Goal: Transaction & Acquisition: Purchase product/service

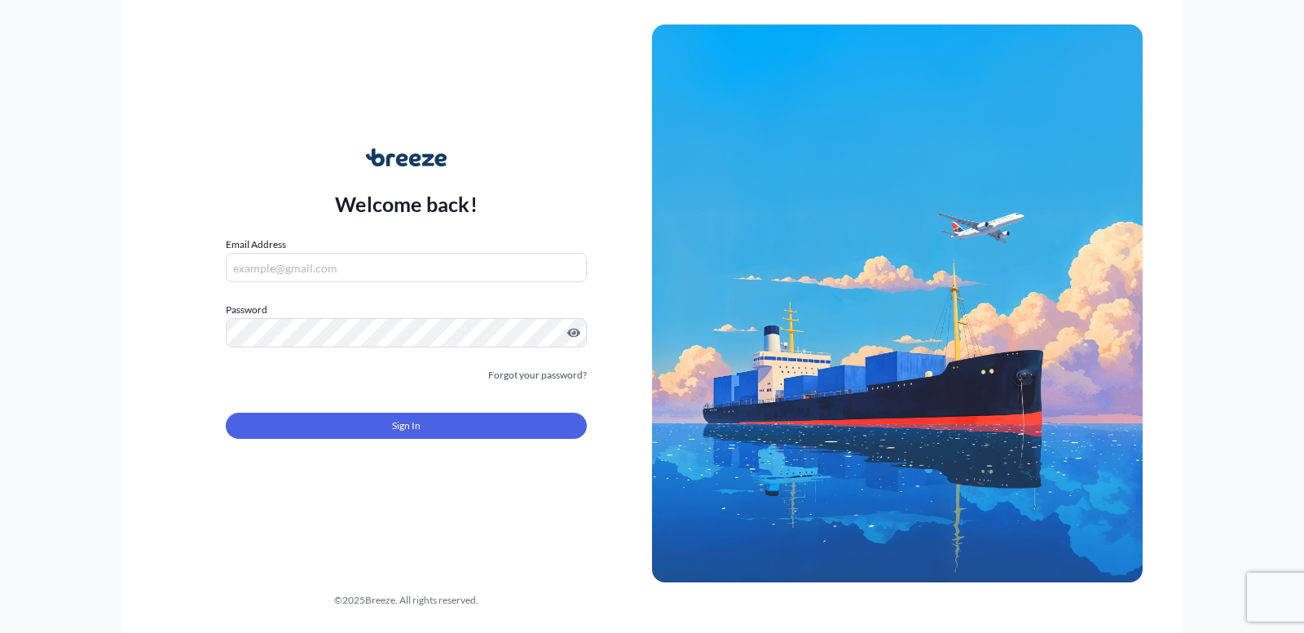
click at [291, 276] on input "Email Address" at bounding box center [406, 267] width 361 height 29
type input "[EMAIL_ADDRESS][DOMAIN_NAME]"
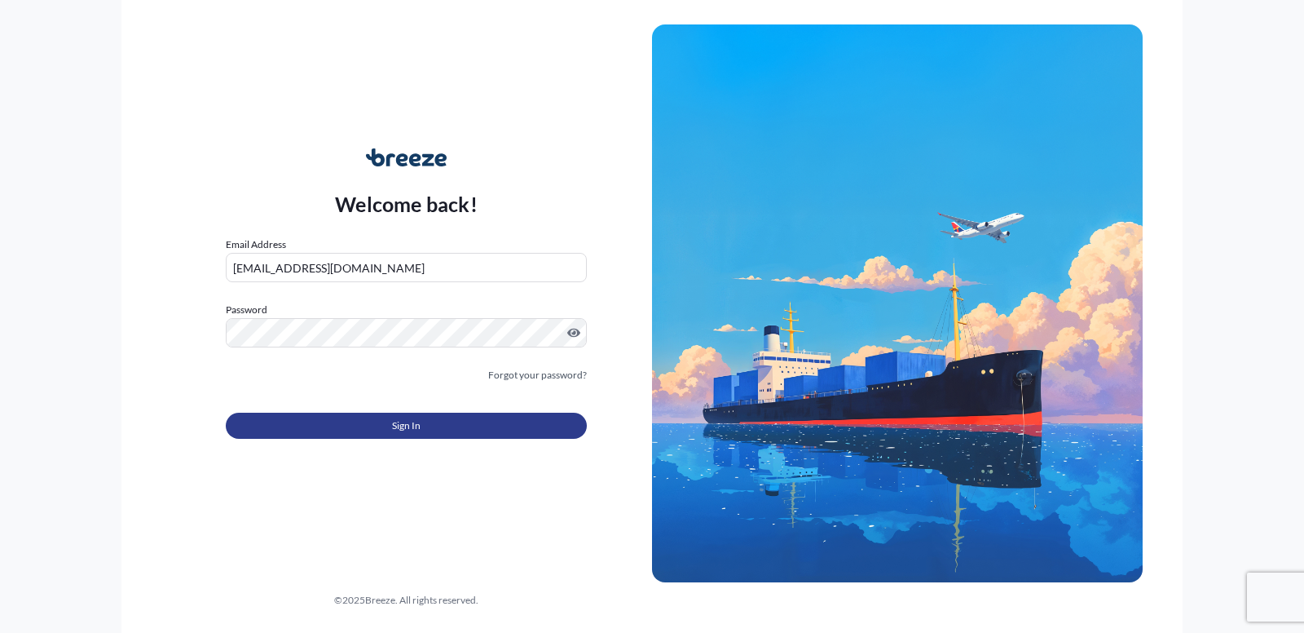
click at [379, 422] on button "Sign In" at bounding box center [406, 426] width 361 height 26
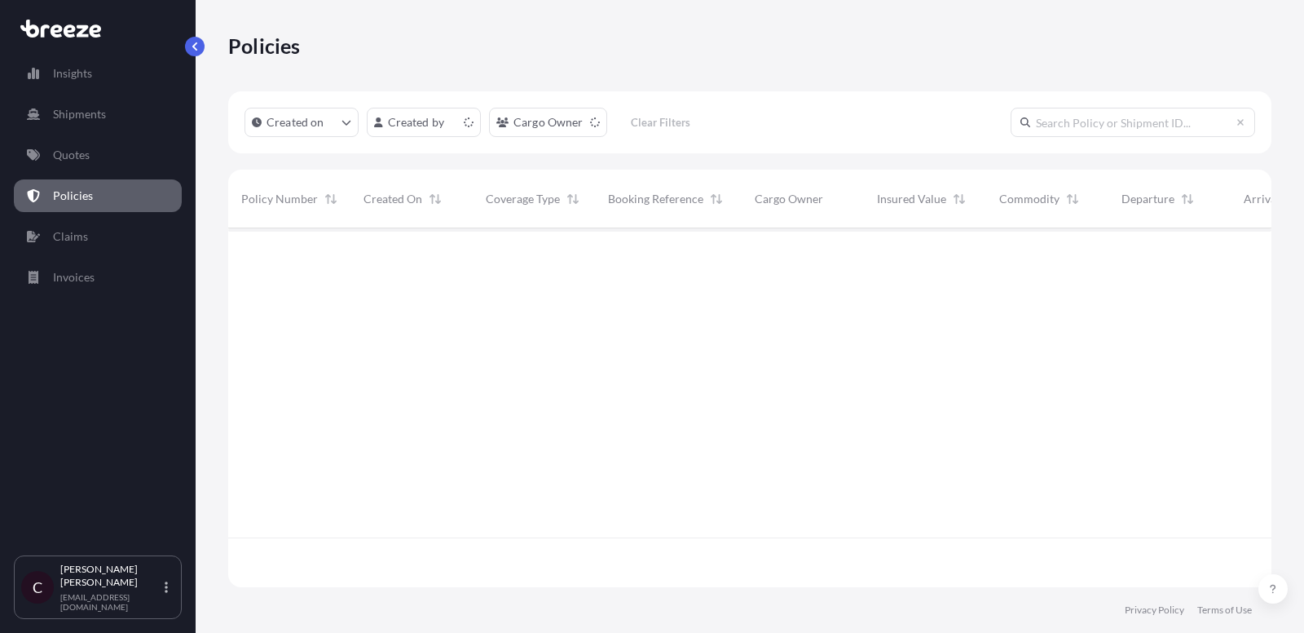
scroll to position [368, 1044]
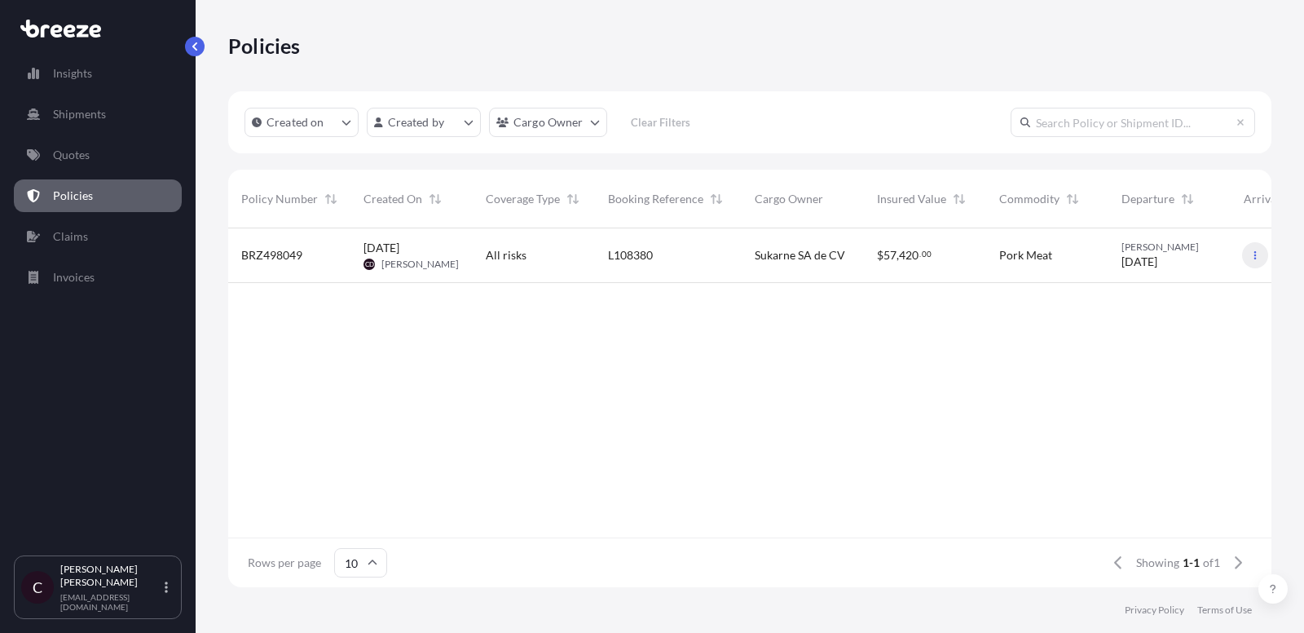
click at [1251, 251] on icon "button" at bounding box center [1256, 255] width 10 height 10
click at [1154, 255] on p "Duplicate quote" at bounding box center [1167, 258] width 82 height 16
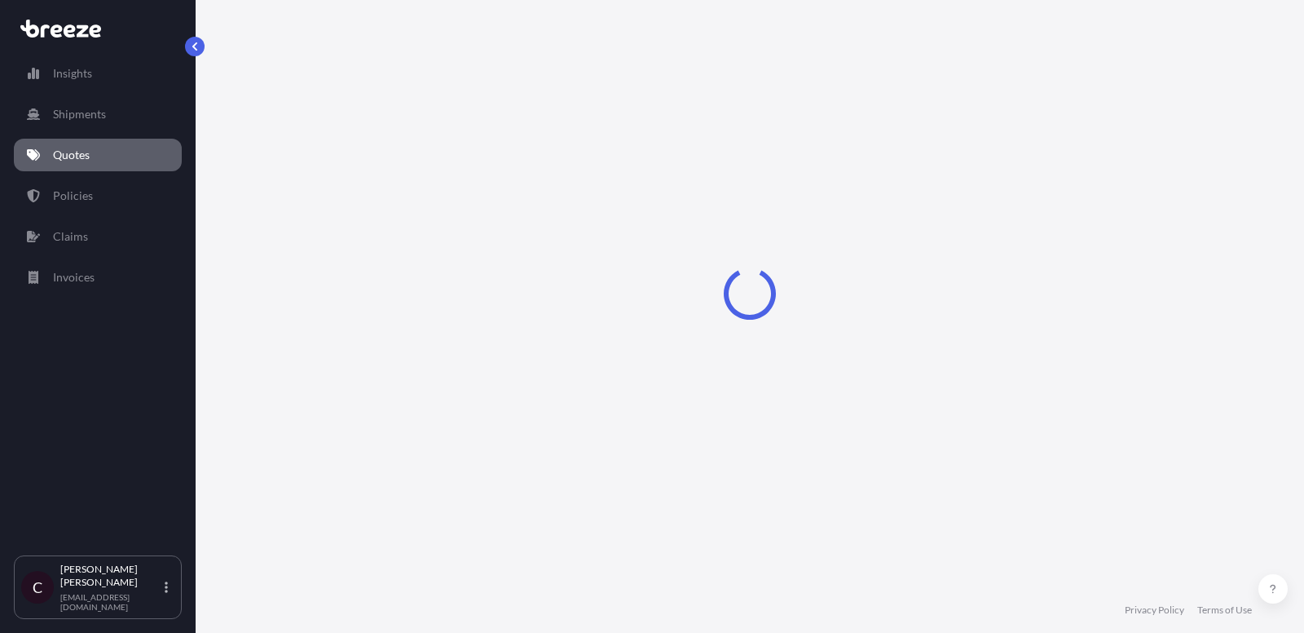
select select "Road"
select select "2"
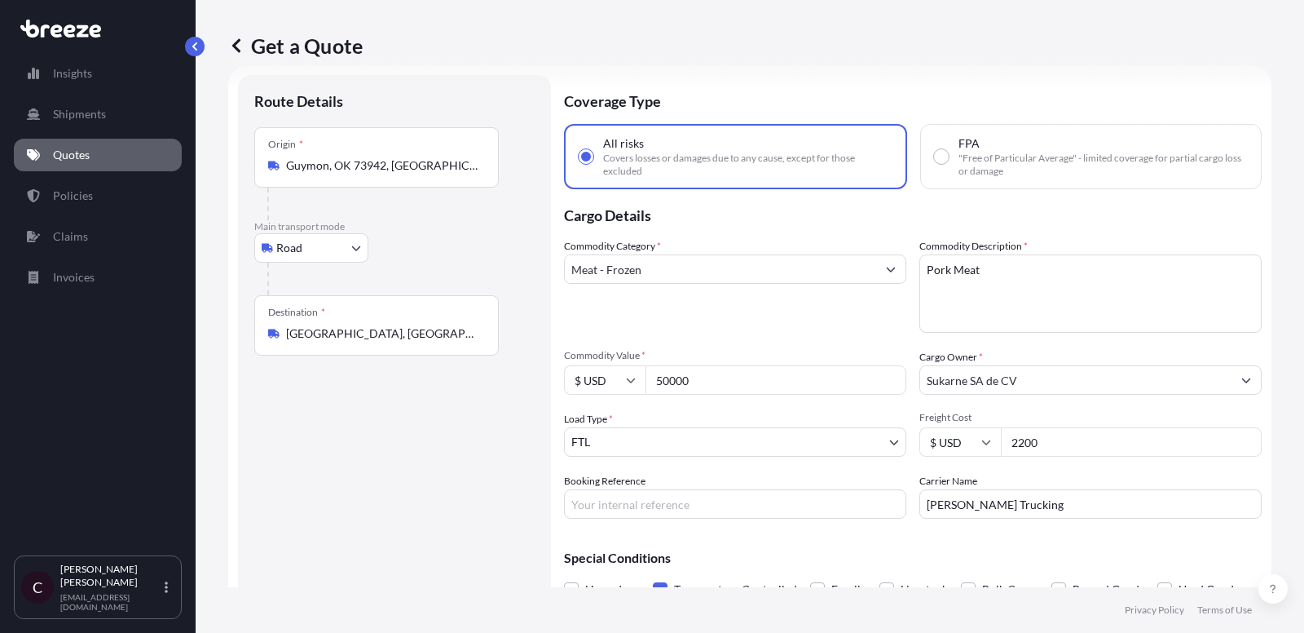
scroll to position [82, 0]
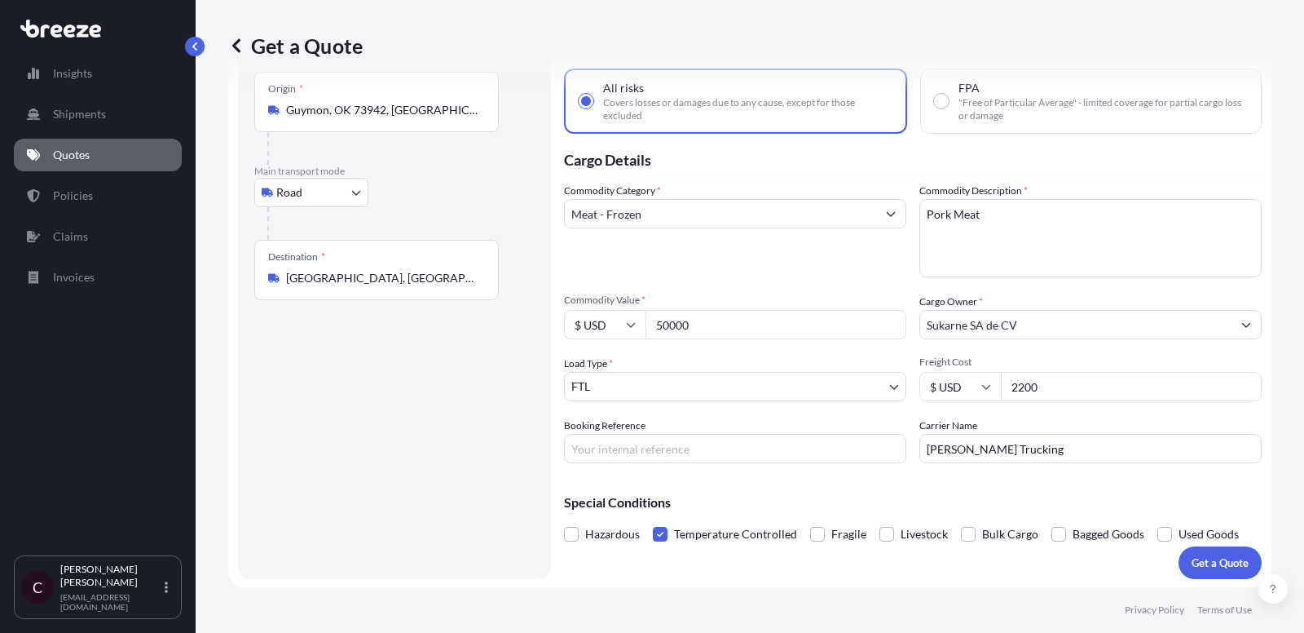
click at [751, 447] on input "Booking Reference" at bounding box center [735, 448] width 342 height 29
paste input "L108381"
type input "L108381"
click at [1204, 562] on p "Get a Quote" at bounding box center [1220, 562] width 57 height 16
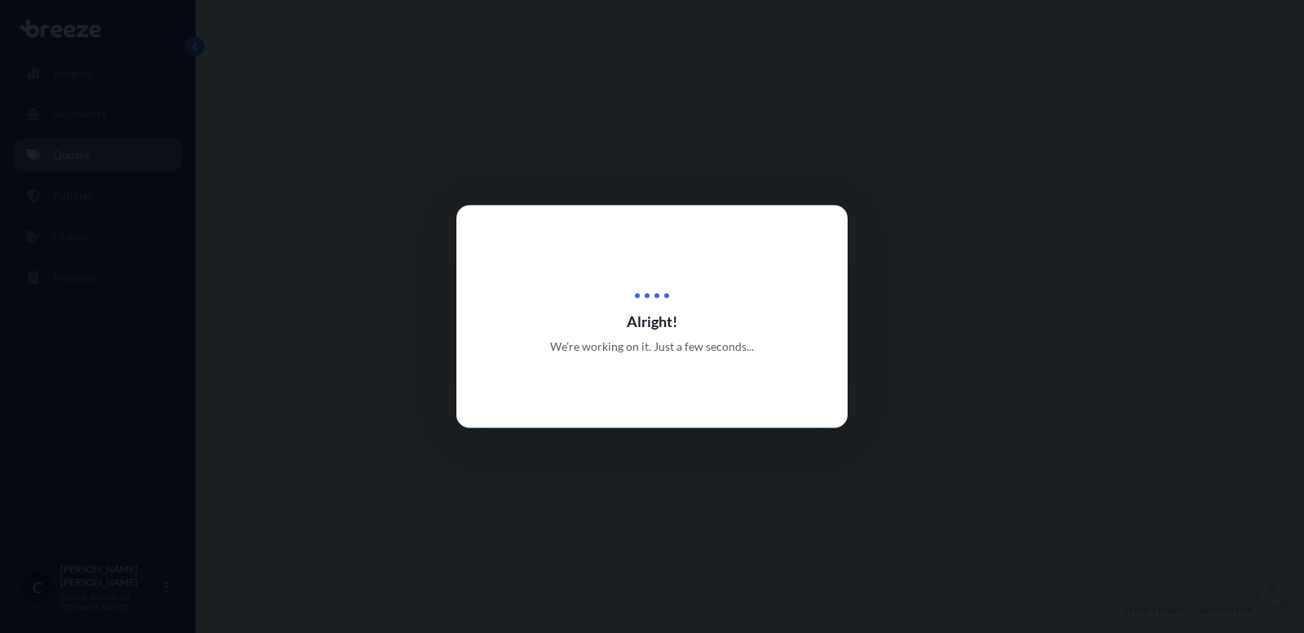
select select "Road"
select select "2"
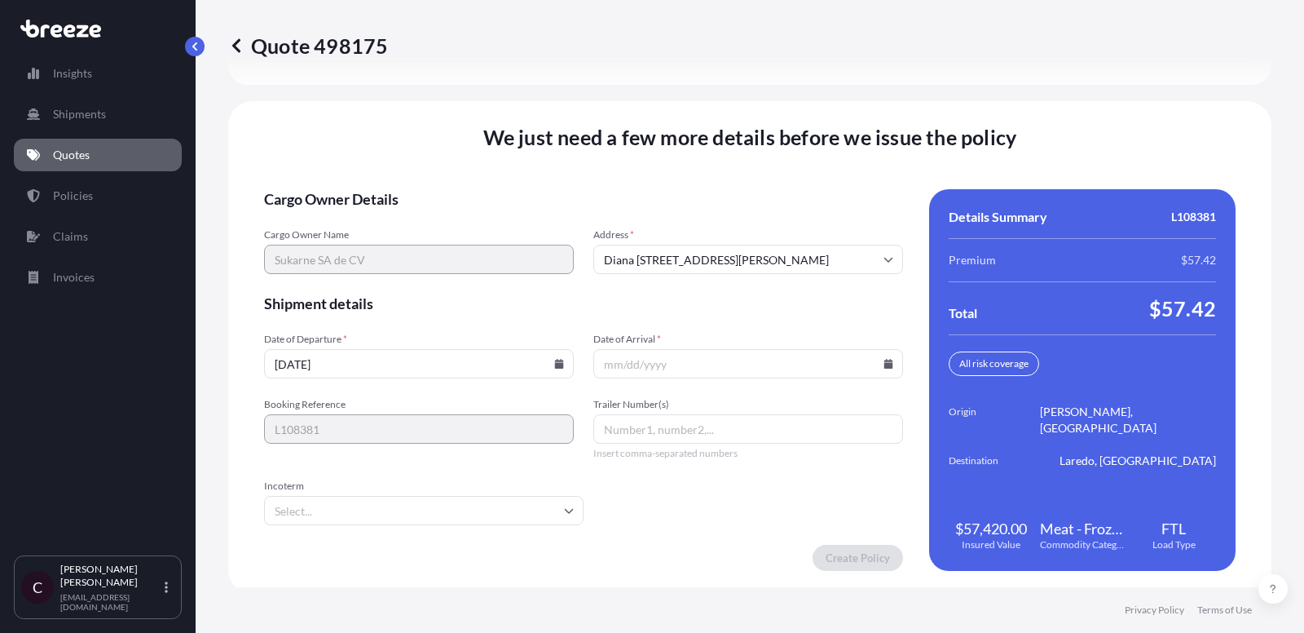
scroll to position [2512, 0]
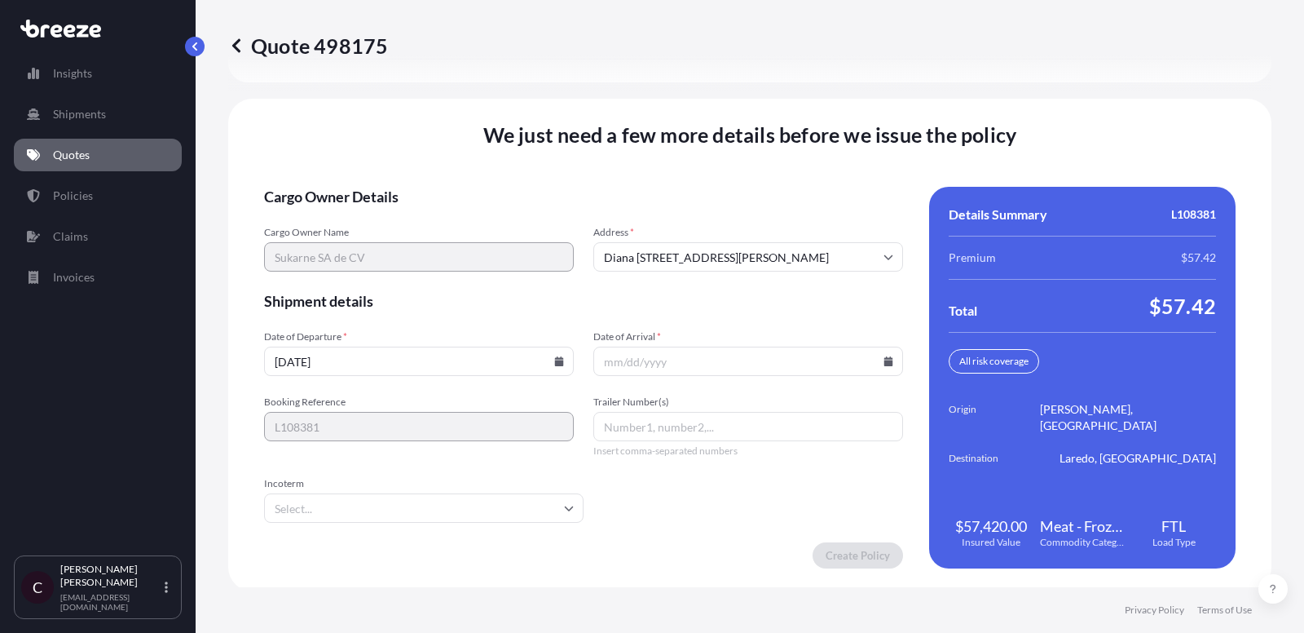
click at [712, 349] on input "Date of Arrival *" at bounding box center [748, 360] width 310 height 29
click at [747, 364] on input "Date of Arrival *" at bounding box center [748, 360] width 310 height 29
click at [689, 353] on input "Date of Arrival *" at bounding box center [748, 360] width 310 height 29
click at [710, 354] on input "Date of Arrival *" at bounding box center [748, 360] width 310 height 29
click at [574, 350] on div "Date of Departure * [DATE] Date of Arrival *" at bounding box center [583, 353] width 639 height 46
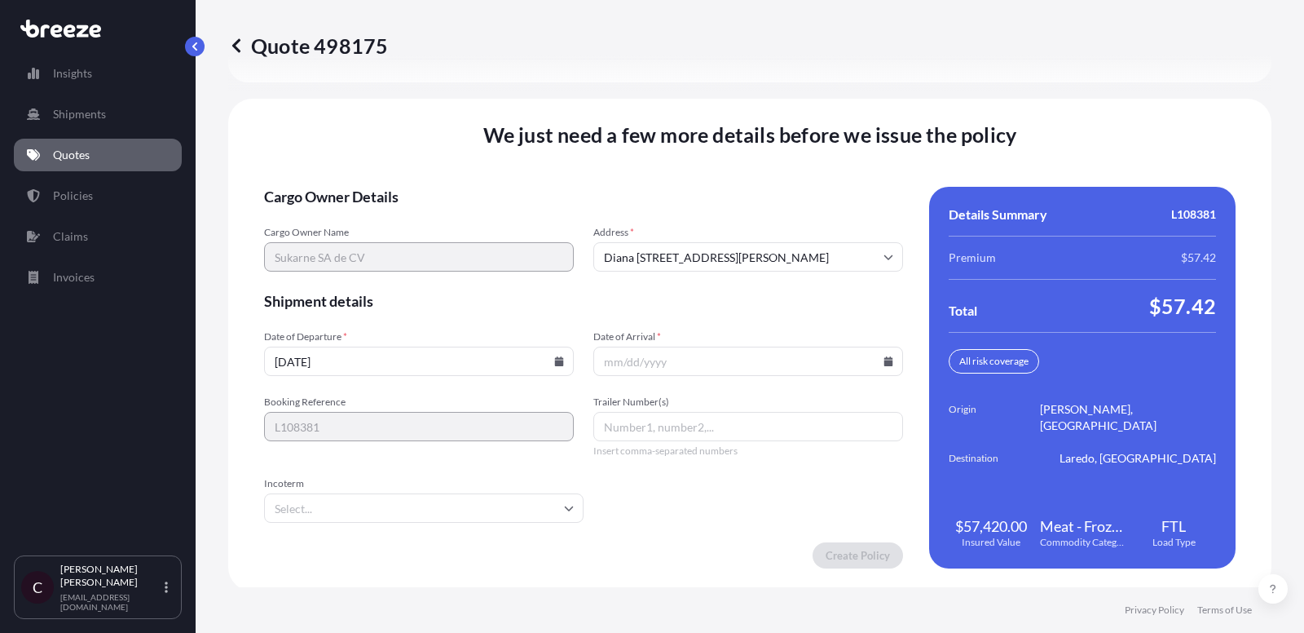
click at [561, 350] on input "[DATE]" at bounding box center [419, 360] width 310 height 29
click at [558, 356] on icon at bounding box center [559, 361] width 9 height 10
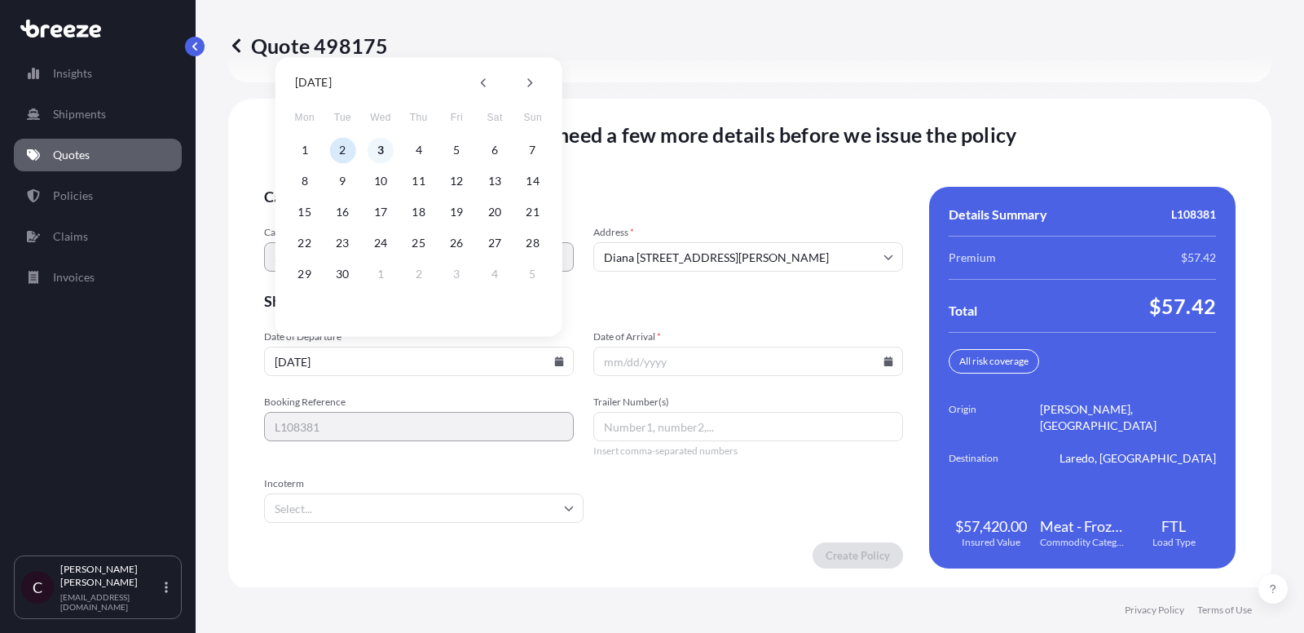
click at [382, 156] on button "3" at bounding box center [381, 150] width 26 height 26
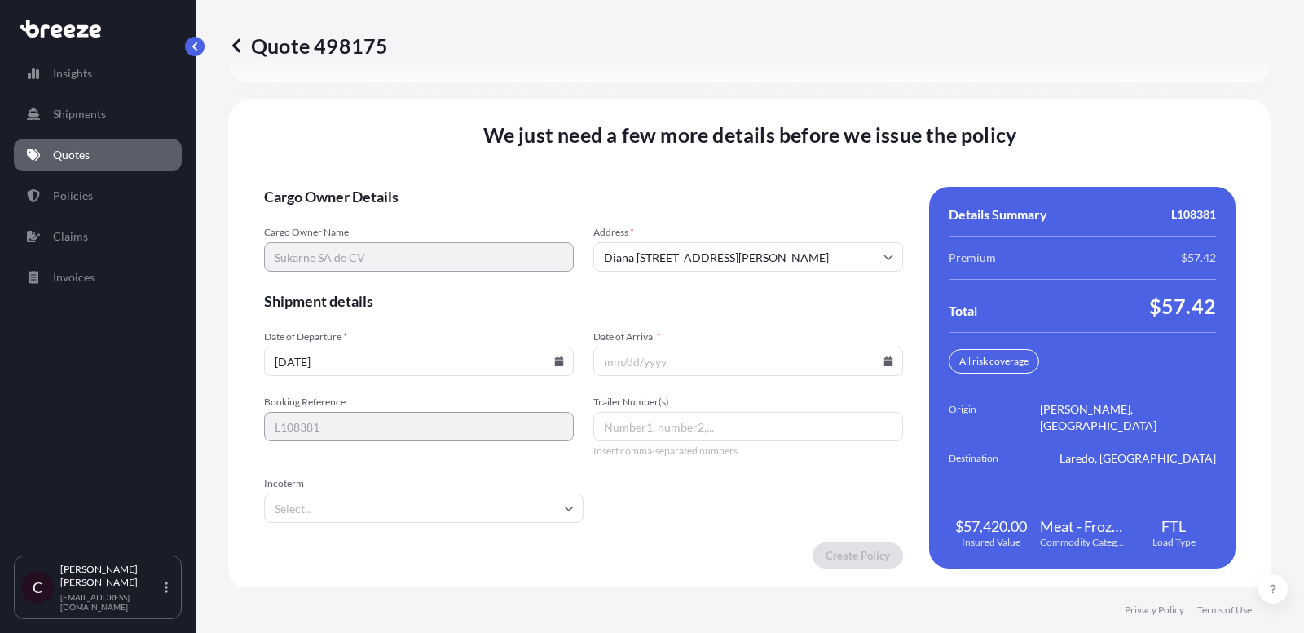
type input "[DATE]"
click at [880, 352] on input "Date of Arrival *" at bounding box center [748, 360] width 310 height 29
click at [891, 356] on icon at bounding box center [889, 361] width 9 height 10
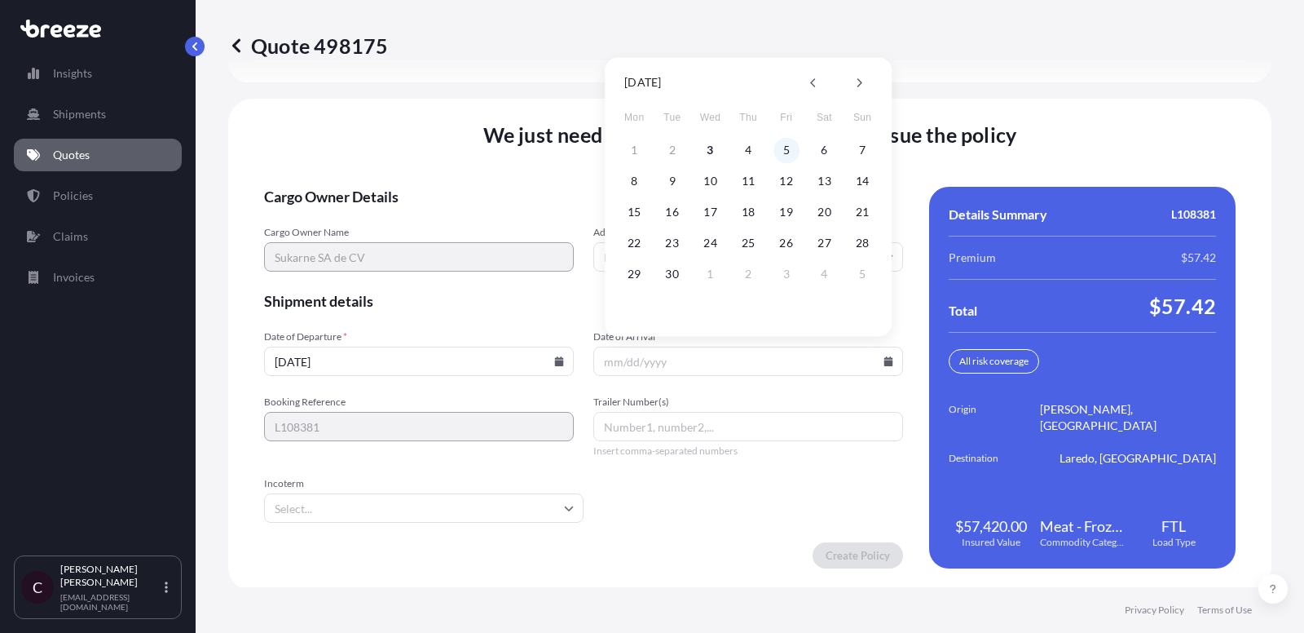
click at [786, 155] on button "5" at bounding box center [787, 150] width 26 height 26
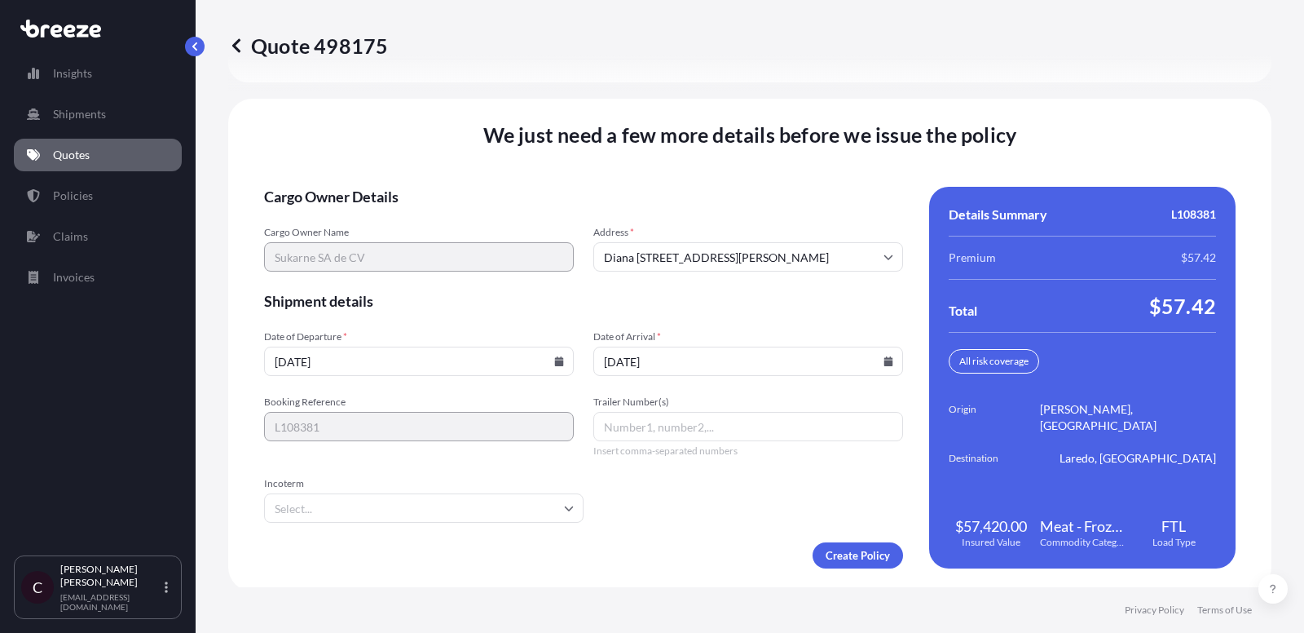
type input "[DATE]"
click at [631, 435] on input "Trailer Number(s)" at bounding box center [748, 426] width 310 height 29
paste input "K346"
type input "K346"
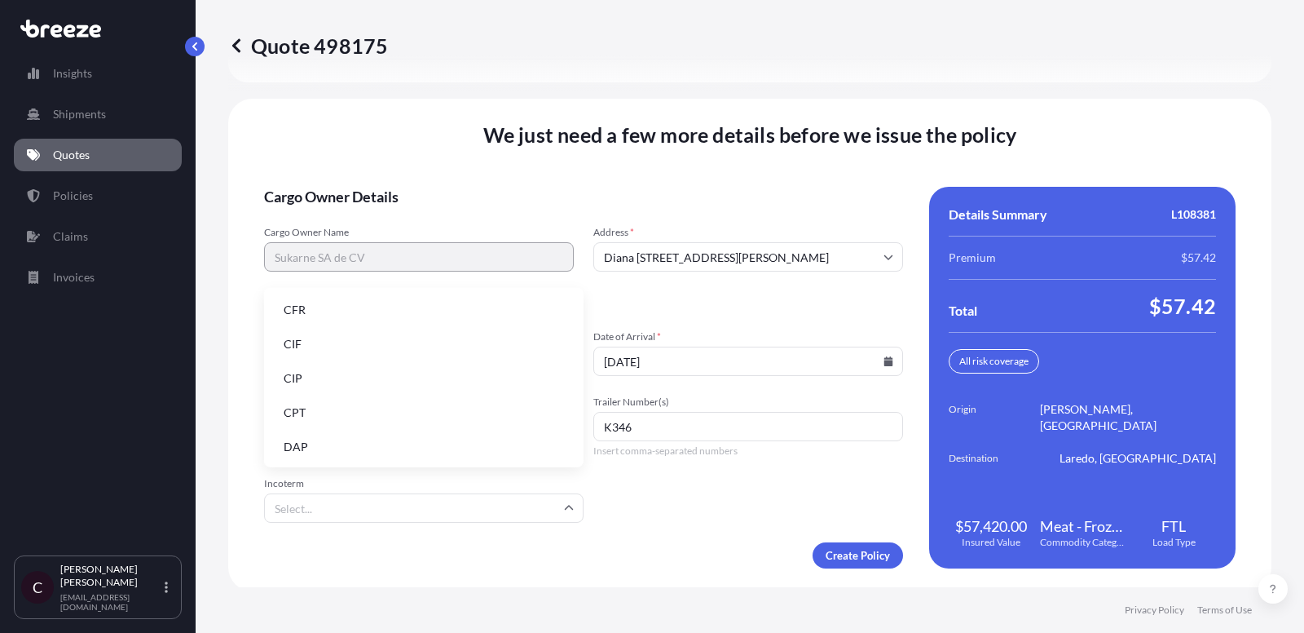
click at [491, 501] on input "Incoterm" at bounding box center [424, 507] width 320 height 29
click at [439, 451] on li "DAP" at bounding box center [424, 446] width 307 height 31
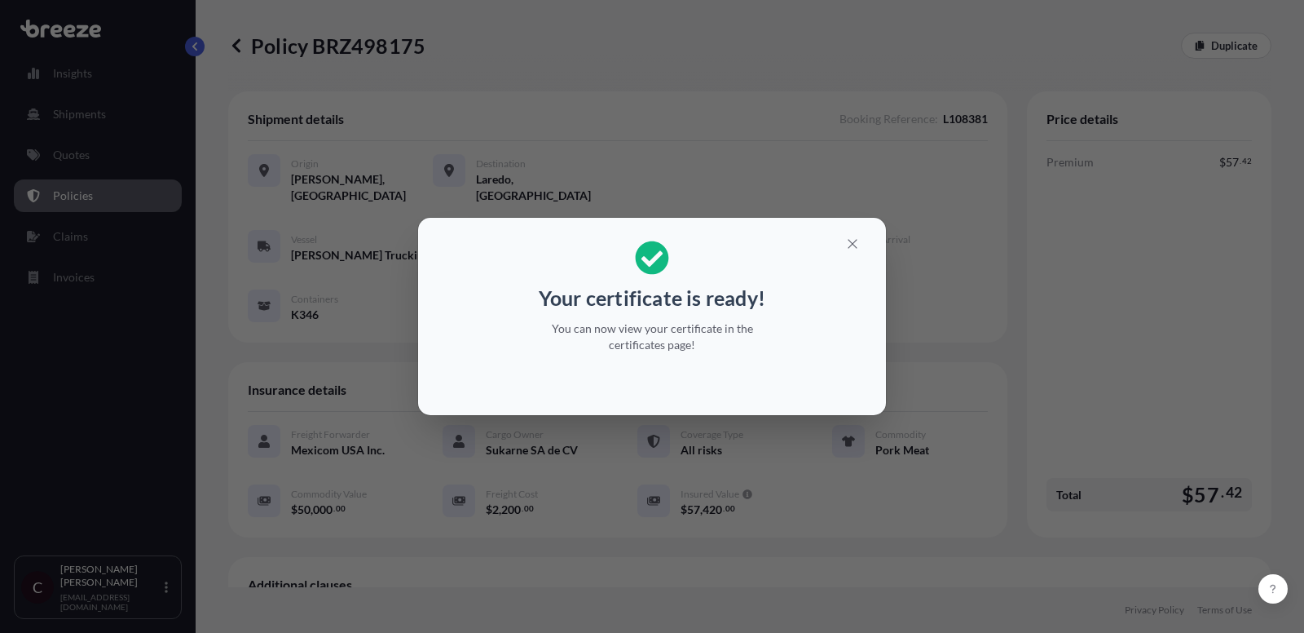
click at [841, 238] on button "button" at bounding box center [852, 244] width 41 height 26
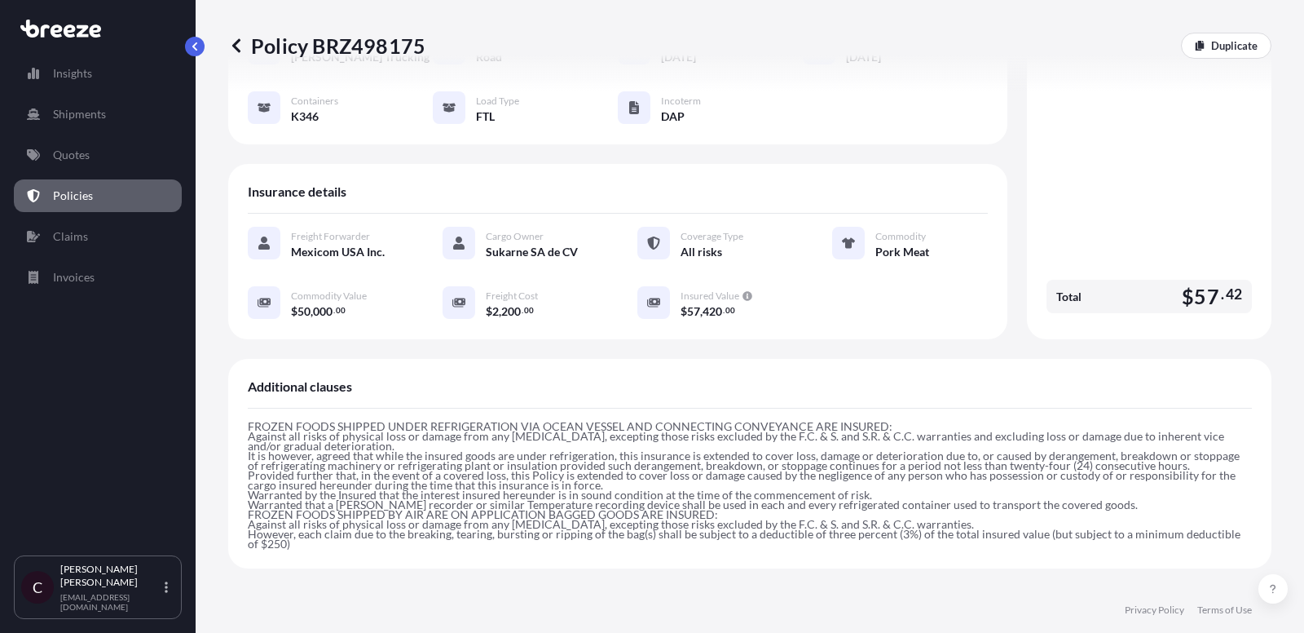
scroll to position [195, 0]
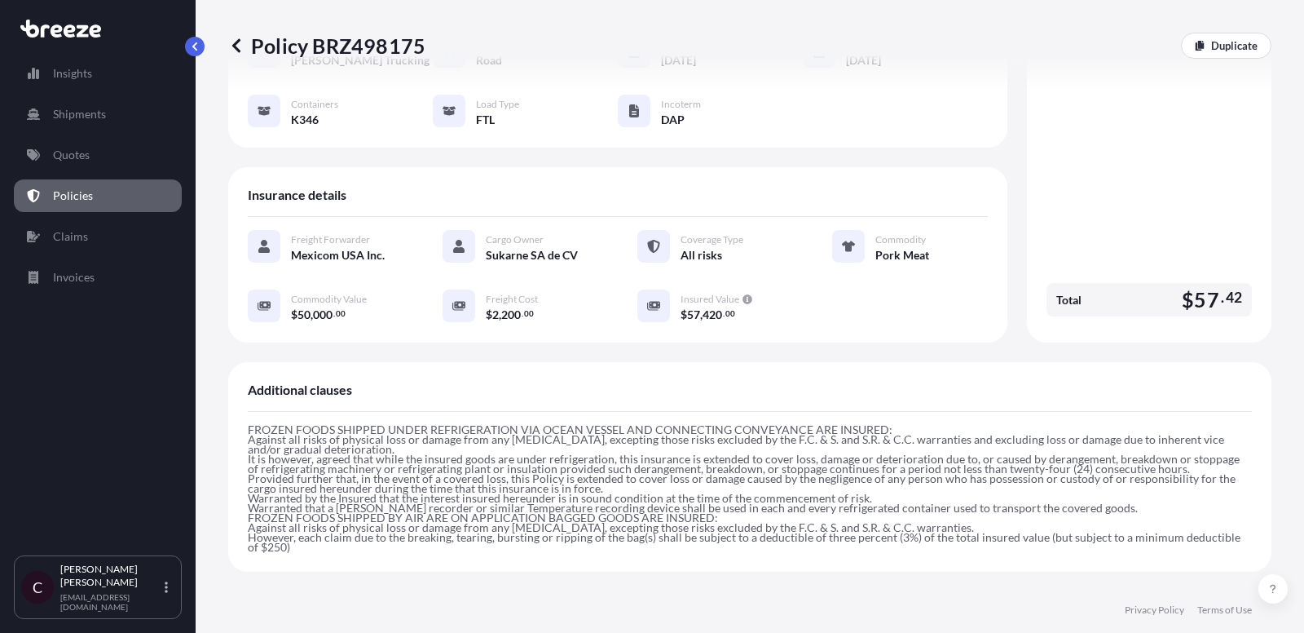
click at [751, 246] on div "All risks" at bounding box center [737, 254] width 113 height 17
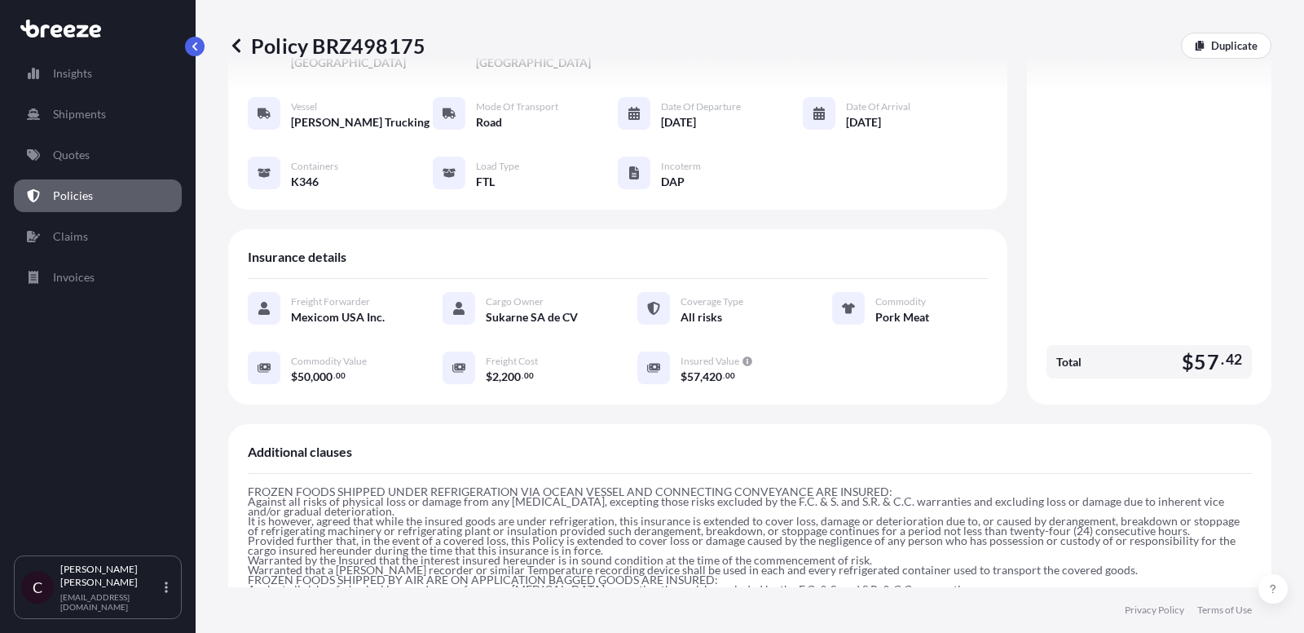
scroll to position [126, 0]
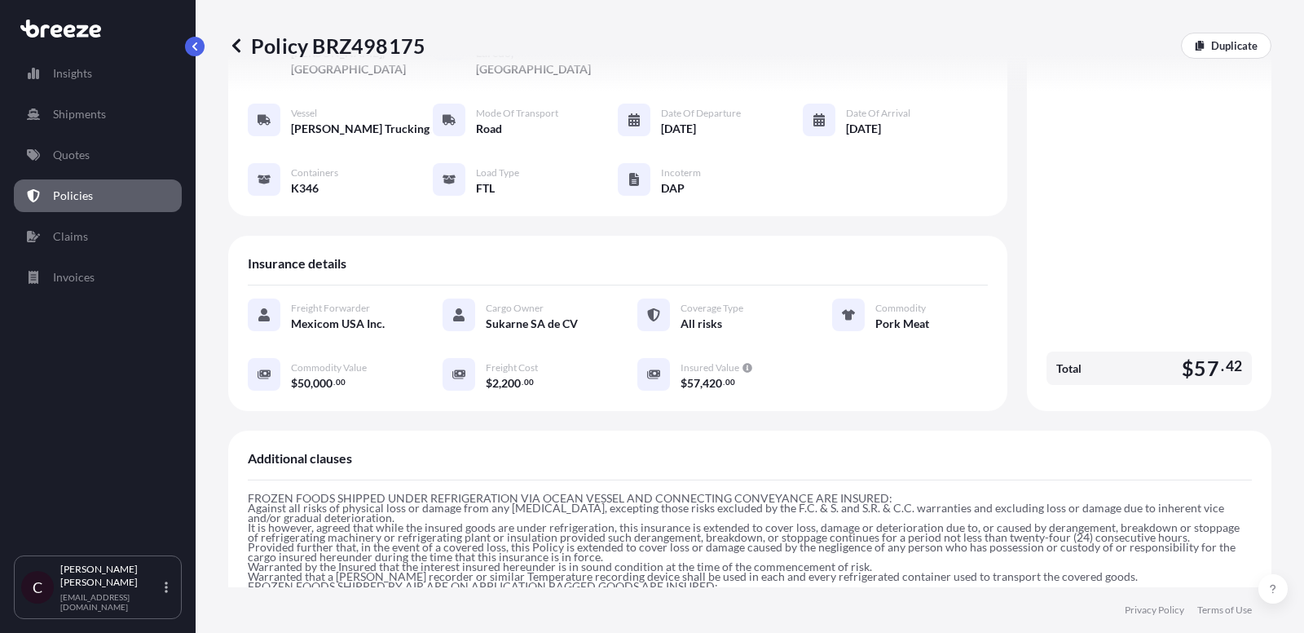
click at [272, 166] on div at bounding box center [264, 179] width 33 height 33
click at [305, 180] on span "K346" at bounding box center [305, 188] width 28 height 16
